Goal: Task Accomplishment & Management: Manage account settings

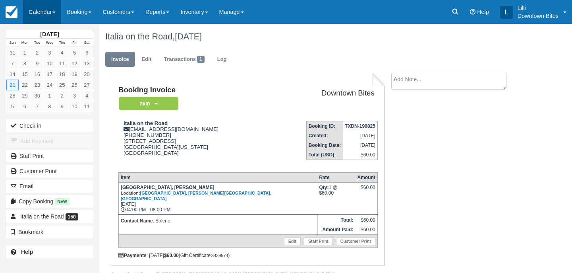
click at [31, 12] on link "Calendar" at bounding box center [42, 12] width 38 height 24
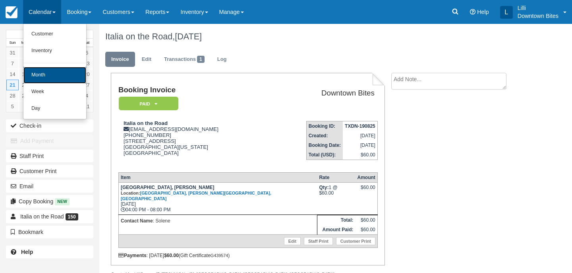
click at [54, 78] on link "Month" at bounding box center [54, 75] width 63 height 17
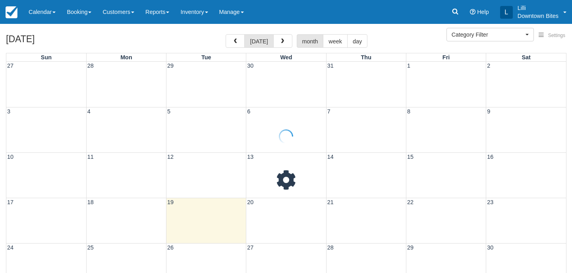
select select
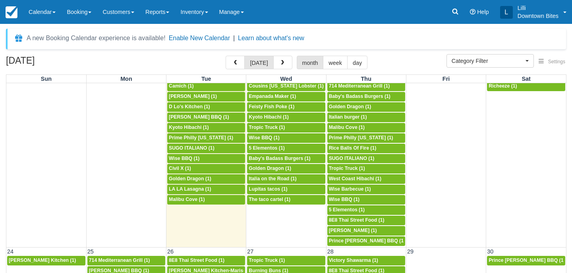
scroll to position [449, 0]
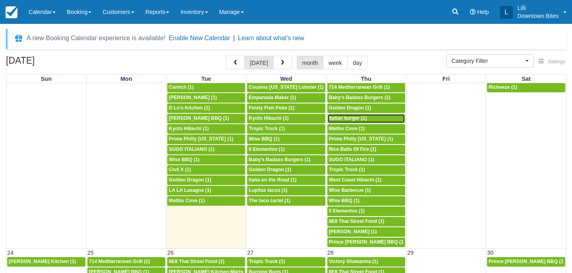
click at [349, 119] on span "Italian burger (1)" at bounding box center [348, 118] width 38 height 6
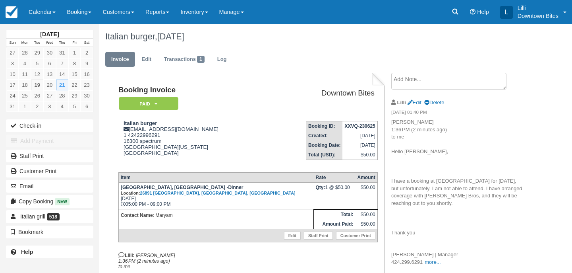
click at [438, 77] on textarea at bounding box center [448, 81] width 115 height 17
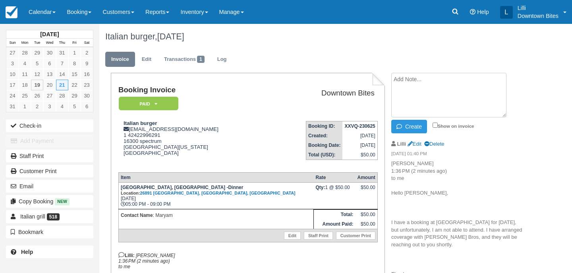
paste textarea "On Mon, Aug 18, 2025 at 1:36 PM Maryam H <info@italianburgergrill.com> wrote: H…"
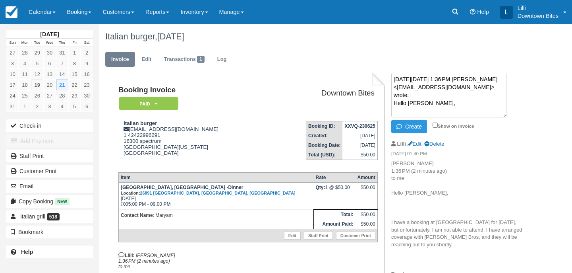
scroll to position [109, 0]
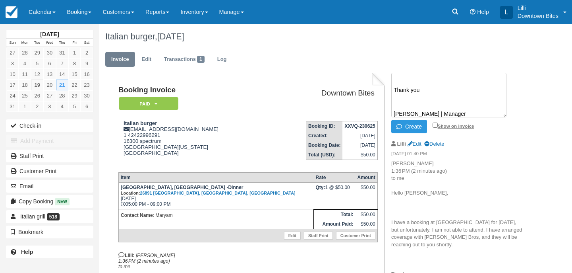
type textarea "On Mon, Aug 18, 2025 at 1:36 PM Maryam H <info@italianburgergrill.com> wrote: H…"
click at [435, 124] on input "Show on invoice" at bounding box center [435, 124] width 5 height 5
checkbox input "true"
click at [397, 130] on button "Create" at bounding box center [409, 127] width 36 height 14
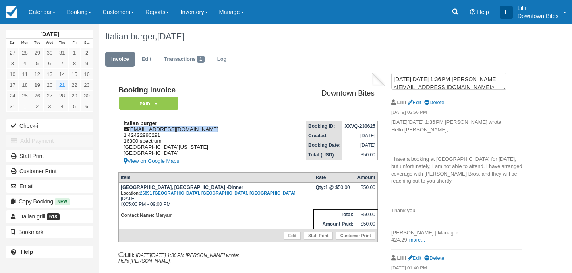
drag, startPoint x: 199, startPoint y: 132, endPoint x: 130, endPoint y: 132, distance: 69.6
click at [130, 132] on div "Italian burger info@italianburgergrill.com 1 42422996291 16300 spectrum Irvine,…" at bounding box center [193, 143] width 151 height 46
copy div "info@italianburgergrill.com"
click at [167, 103] on em "Paid" at bounding box center [149, 104] width 60 height 14
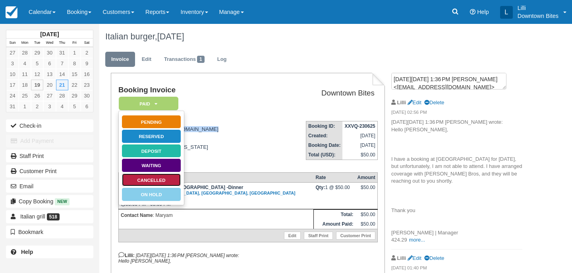
click at [167, 186] on link "Cancelled" at bounding box center [152, 180] width 60 height 14
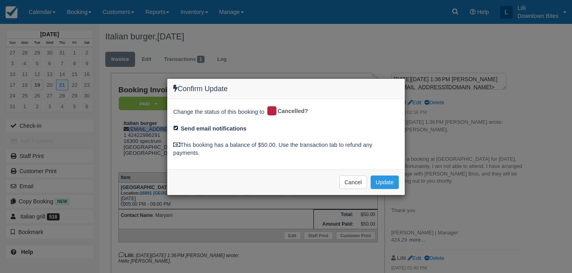
click at [174, 128] on input "Send email notifications" at bounding box center [175, 127] width 5 height 5
checkbox input "false"
click at [381, 182] on button "Update" at bounding box center [385, 182] width 28 height 14
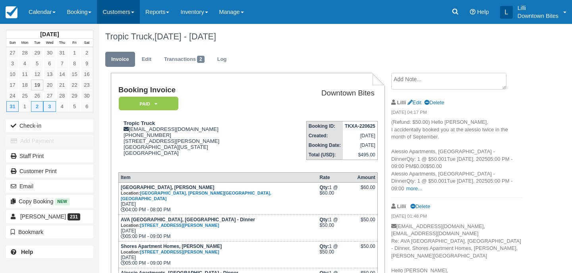
click at [124, 12] on link "Customers" at bounding box center [118, 12] width 43 height 24
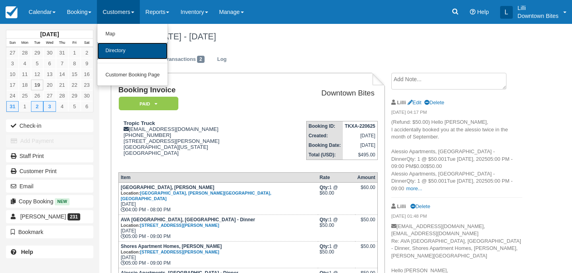
click at [132, 51] on link "Directory" at bounding box center [132, 51] width 70 height 17
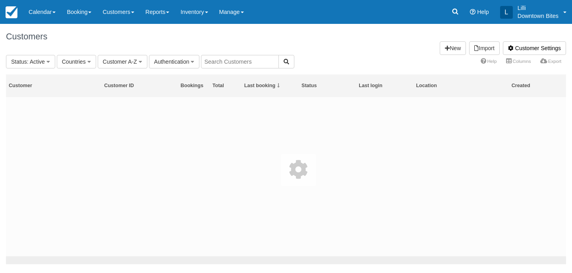
click at [221, 67] on input "text" at bounding box center [240, 62] width 78 height 14
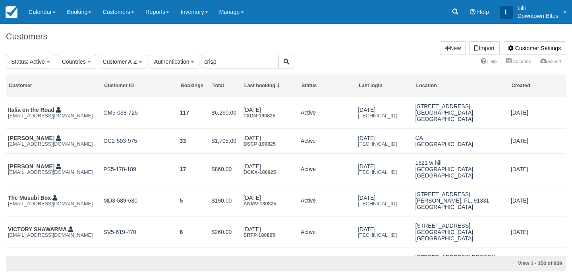
type input "crisp"
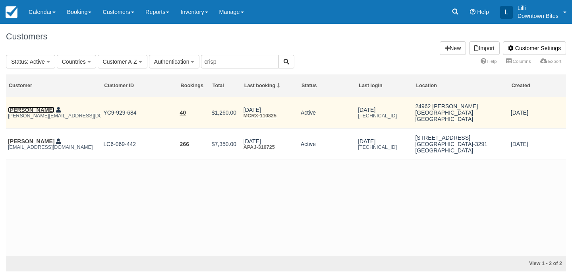
click at [27, 111] on link "Fadi Habib" at bounding box center [31, 110] width 47 height 6
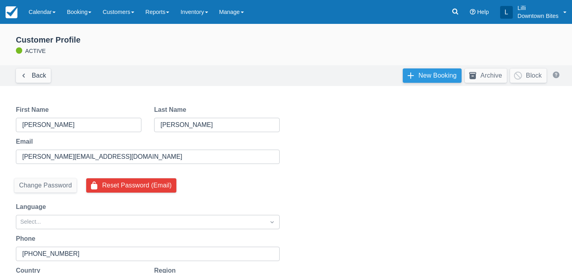
click at [432, 78] on link "New Booking" at bounding box center [432, 75] width 59 height 14
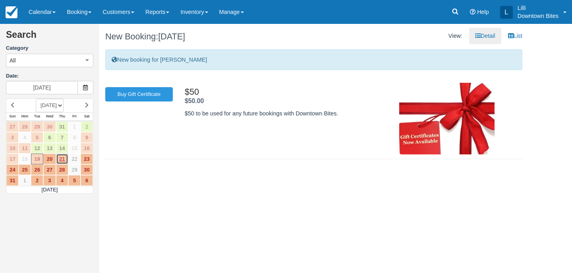
click at [61, 160] on link "21" at bounding box center [62, 158] width 12 height 11
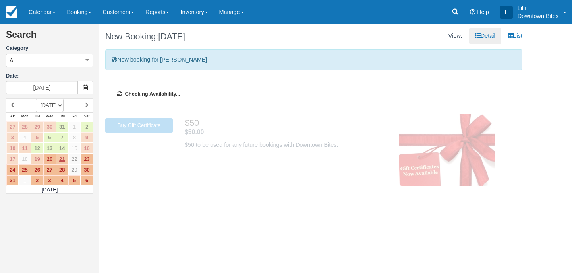
type input "[DATE]"
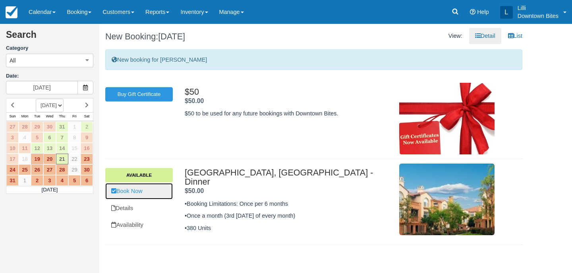
click at [131, 196] on link "Book Now" at bounding box center [139, 191] width 68 height 16
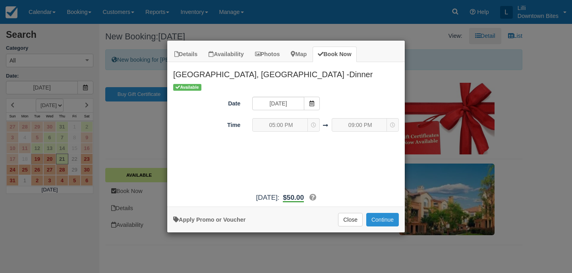
click at [383, 221] on button "Continue" at bounding box center [382, 220] width 33 height 14
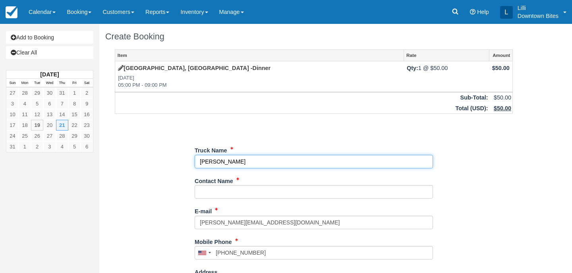
drag, startPoint x: 238, startPoint y: 161, endPoint x: 186, endPoint y: 161, distance: 52.1
click at [186, 161] on div "Item Rate Amount Camden Apartments, Mission Viejo -Dinner Thu Aug 21, 2025 05:0…" at bounding box center [313, 252] width 417 height 407
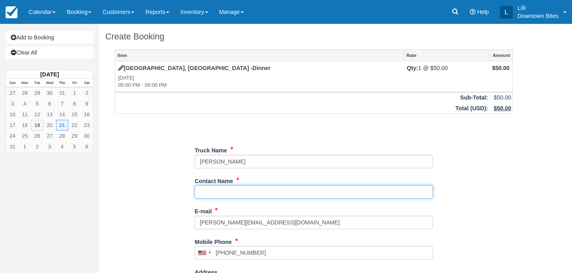
click at [204, 188] on input "Contact Name" at bounding box center [314, 192] width 238 height 14
type input "[PERSON_NAME]"
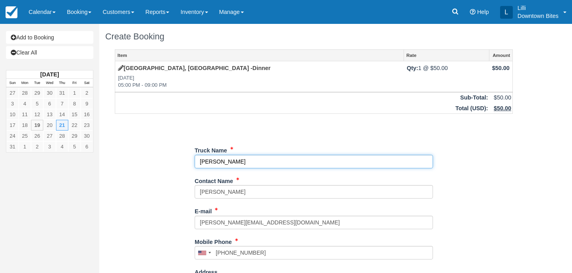
drag, startPoint x: 232, startPoint y: 161, endPoint x: 148, endPoint y: 161, distance: 83.5
click at [148, 161] on div "Item Rate Amount Camden Apartments, Mission Viejo -Dinner Thu Aug 21, 2025 05:0…" at bounding box center [313, 252] width 417 height 407
type input "Crispy Bros"
type input "+19498133022"
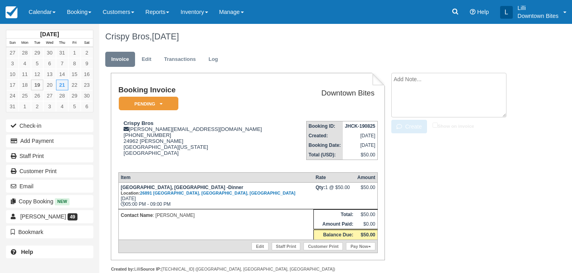
click at [446, 82] on textarea at bounding box center [448, 95] width 115 height 45
type textarea "Covering for Italian Burger & Grill"
click at [435, 124] on input "Show on invoice" at bounding box center [435, 124] width 5 height 5
checkbox input "true"
click at [409, 124] on button "Create" at bounding box center [409, 127] width 36 height 14
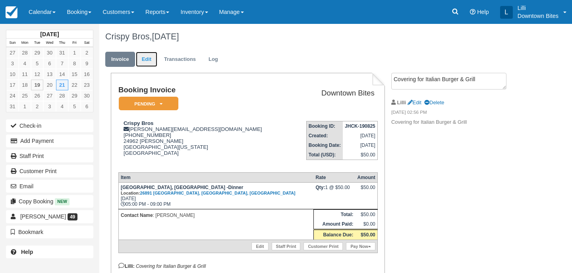
click at [141, 60] on link "Edit" at bounding box center [146, 60] width 21 height 16
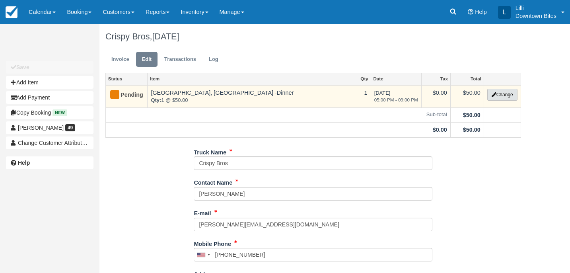
click at [510, 96] on button "Change" at bounding box center [502, 95] width 30 height 12
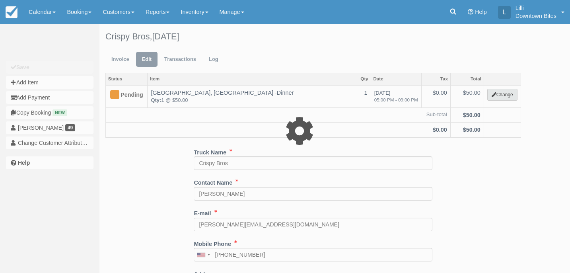
select select "4"
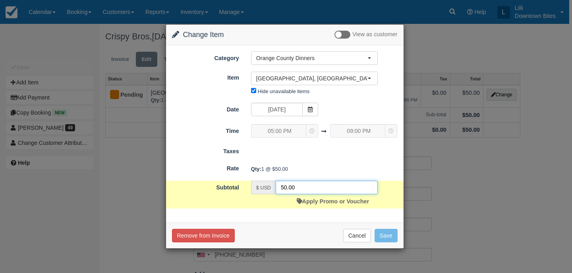
click at [285, 187] on input "50.00" at bounding box center [327, 187] width 102 height 14
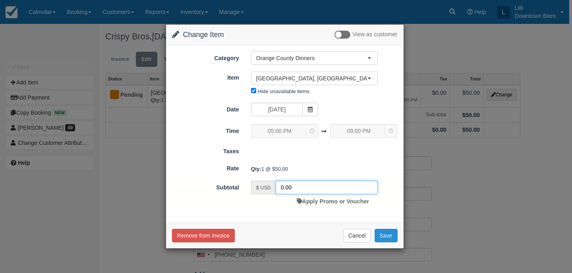
type input "0.00"
click at [380, 235] on button "Save" at bounding box center [386, 236] width 23 height 14
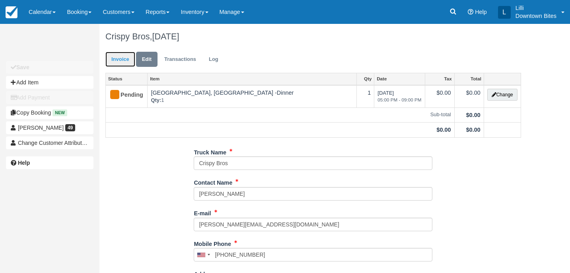
click at [122, 60] on link "Invoice" at bounding box center [120, 60] width 30 height 16
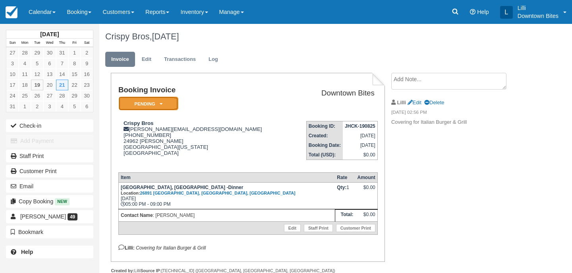
click at [130, 108] on em "Pending" at bounding box center [149, 104] width 60 height 14
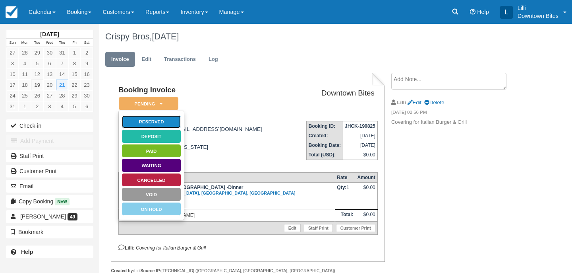
click at [142, 124] on link "Reserved" at bounding box center [152, 122] width 60 height 14
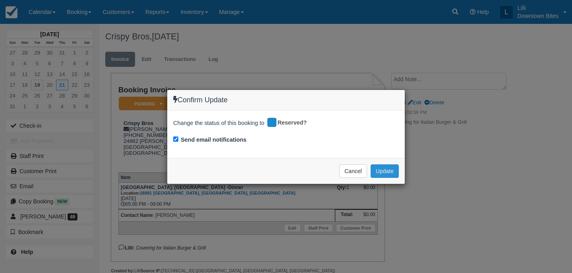
click at [379, 172] on button "Update" at bounding box center [385, 171] width 28 height 14
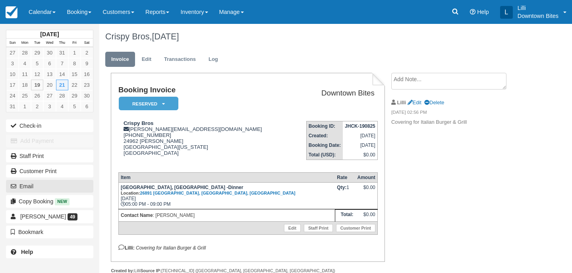
click at [39, 185] on button "Email" at bounding box center [49, 186] width 87 height 13
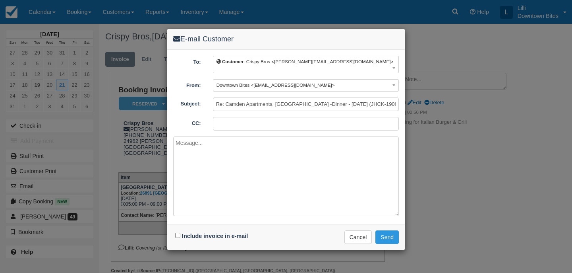
click at [217, 117] on input "CC:" at bounding box center [306, 124] width 186 height 14
paste input "info@italianburgergrill.com"
type input "lilli@downtownbites.com; info@italianburgergrill.com"
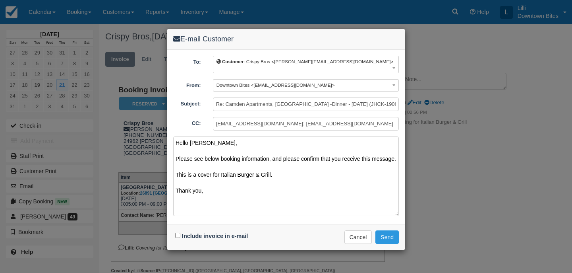
type textarea "Hello Fadi, Please see below booking information, and please confirm that you r…"
click at [179, 233] on input "Include invoice in e-mail" at bounding box center [177, 235] width 5 height 5
checkbox input "true"
click at [388, 231] on button "Send" at bounding box center [387, 237] width 23 height 14
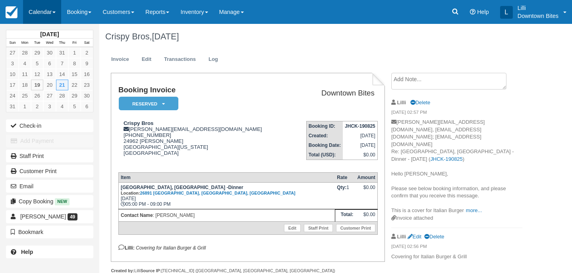
click at [39, 15] on link "Calendar" at bounding box center [42, 12] width 38 height 24
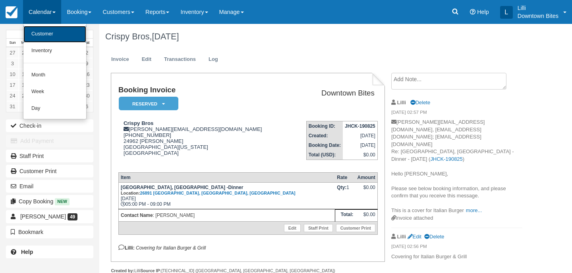
click at [47, 34] on link "Customer" at bounding box center [54, 34] width 63 height 17
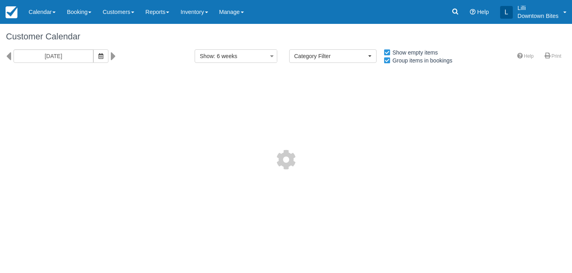
select select
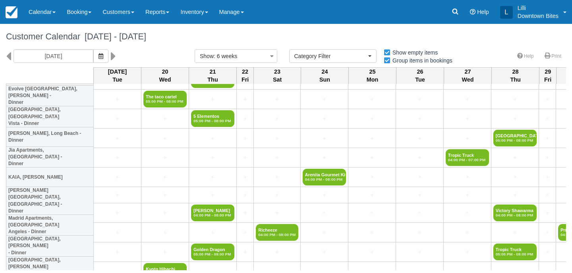
scroll to position [595, 0]
